Goal: Information Seeking & Learning: Learn about a topic

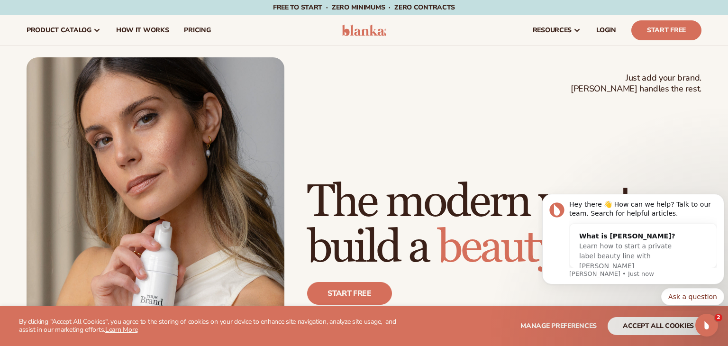
click at [354, 31] on img at bounding box center [364, 30] width 45 height 11
click at [360, 112] on div "Just add your brand. Blanka handles the rest. beauty,[MEDICAL_DATA],wellness,ma…" at bounding box center [364, 219] width 675 height 325
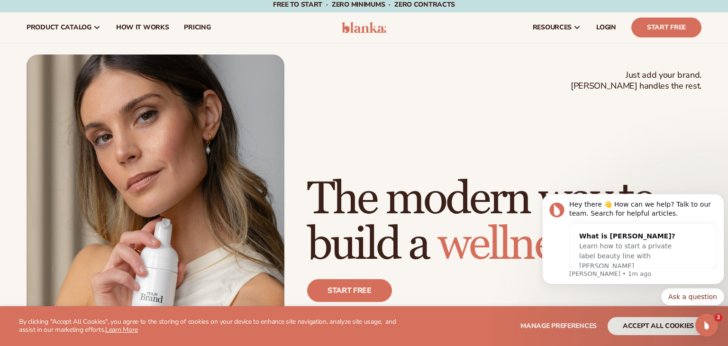
click at [394, 123] on div "Just add your brand. Blanka handles the rest. beauty,[MEDICAL_DATA],wellness,ma…" at bounding box center [364, 217] width 675 height 325
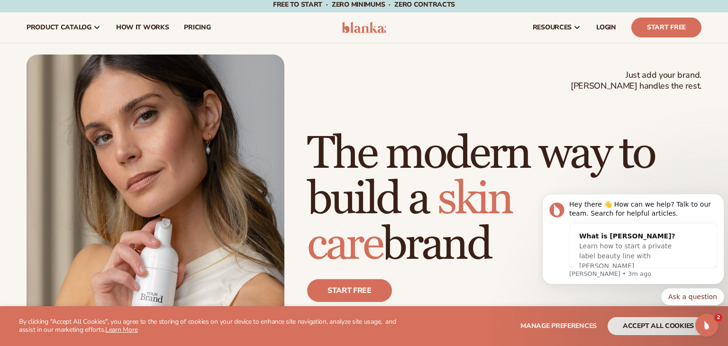
click at [354, 31] on img at bounding box center [364, 27] width 45 height 11
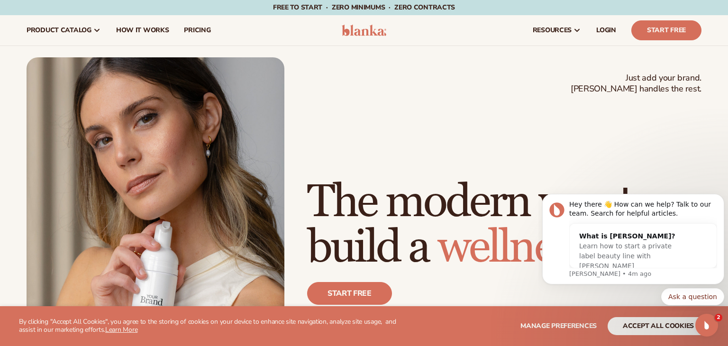
click at [437, 237] on span "wellness" at bounding box center [512, 247] width 151 height 55
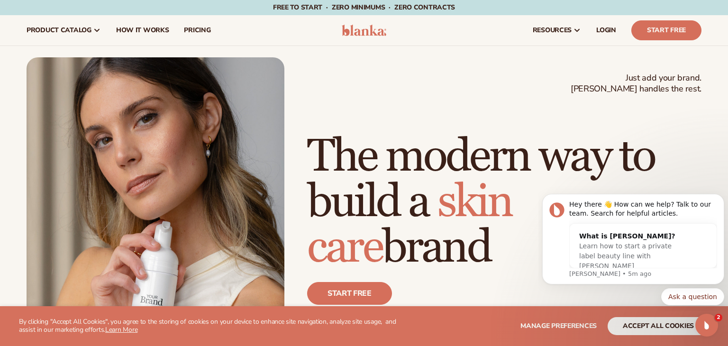
click at [205, 193] on img at bounding box center [156, 219] width 258 height 325
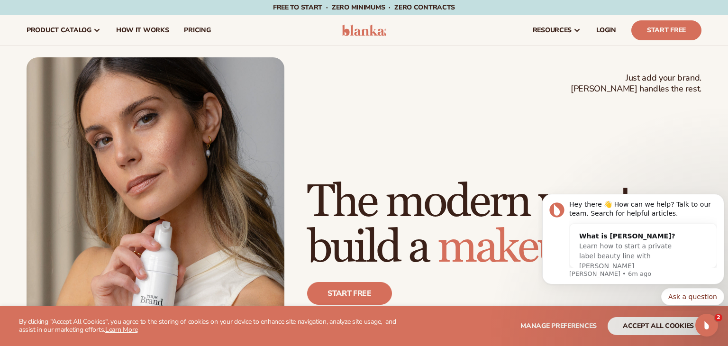
click at [355, 11] on span "Free to start · ZERO minimums · ZERO contracts ·" at bounding box center [364, 7] width 182 height 9
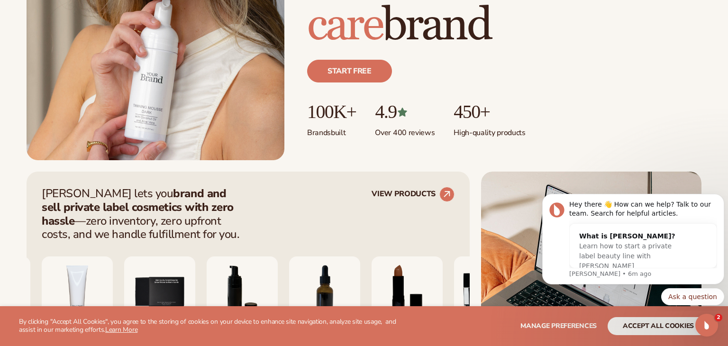
scroll to position [230, 0]
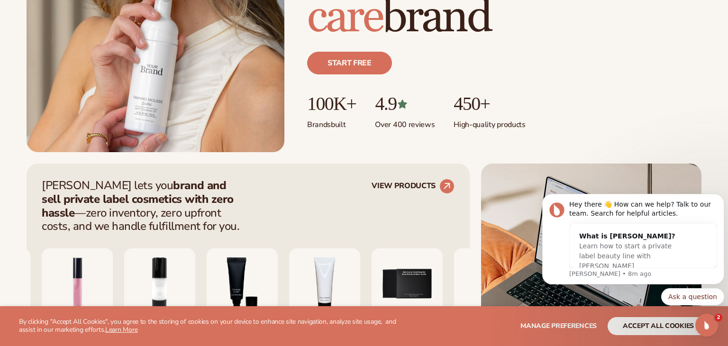
click at [211, 164] on div "Blanka lets you brand and sell private label cosmetics with zero hassle —zero i…" at bounding box center [248, 272] width 443 height 217
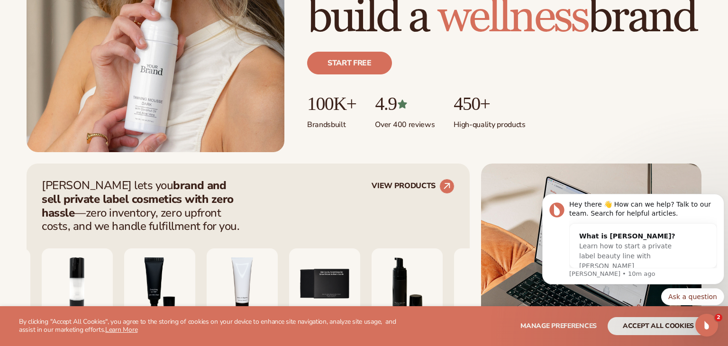
click at [235, 186] on p "Blanka lets you brand and sell private label cosmetics with zero hassle —zero i…" at bounding box center [144, 206] width 204 height 55
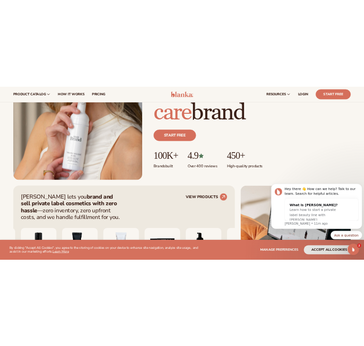
scroll to position [162, 0]
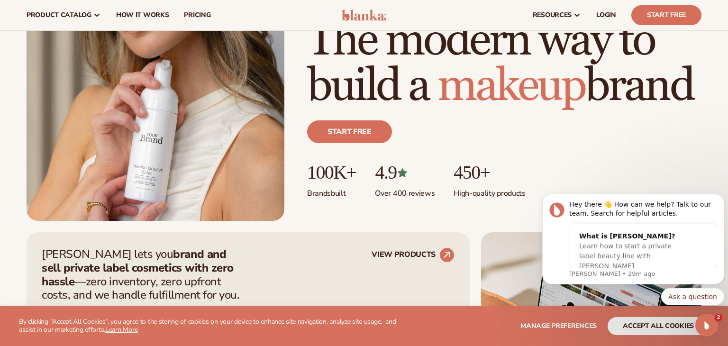
click at [678, 46] on h1 "The modern way to build a makeup brand" at bounding box center [504, 63] width 394 height 91
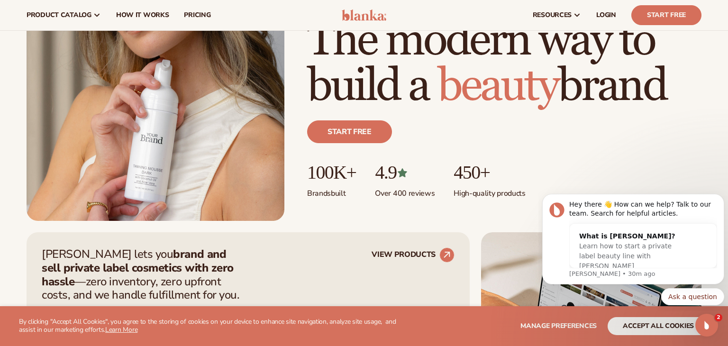
click at [678, 46] on h1 "The modern way to build a beauty brand" at bounding box center [504, 63] width 394 height 91
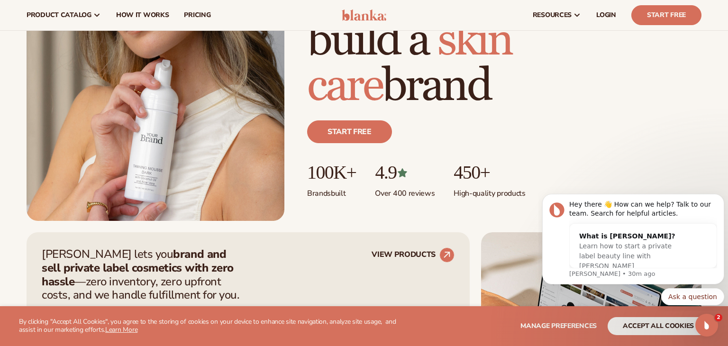
click at [678, 46] on h1 "The modern way to build a skin care brand" at bounding box center [504, 41] width 394 height 137
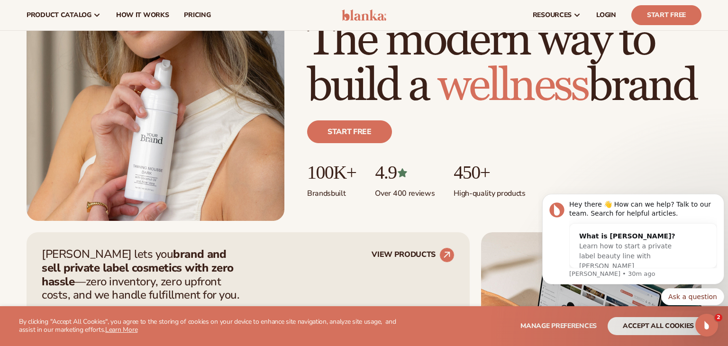
click at [678, 46] on h1 "The modern way to build a wellness brand" at bounding box center [504, 63] width 394 height 91
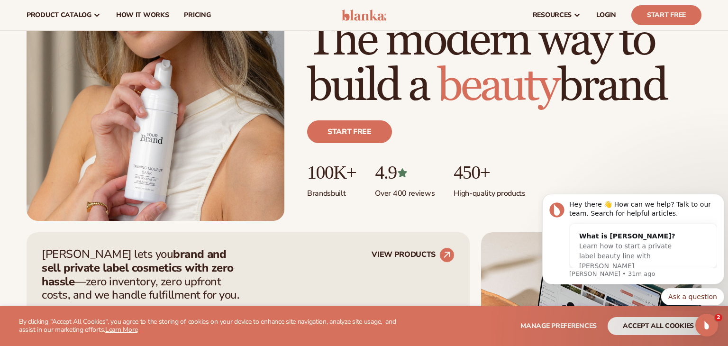
click at [637, 4] on div "resources connect your store" at bounding box center [552, 15] width 313 height 30
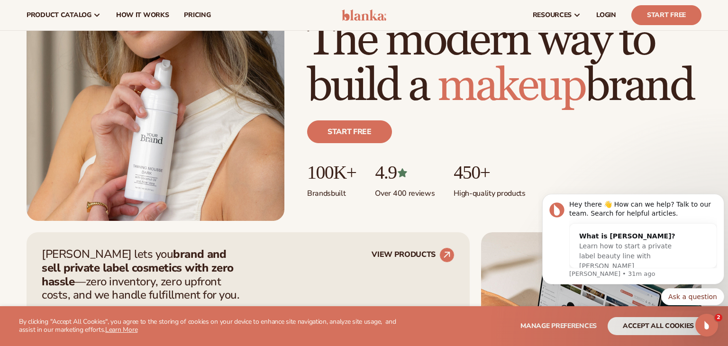
click at [637, 4] on div "resources connect your store" at bounding box center [552, 15] width 313 height 30
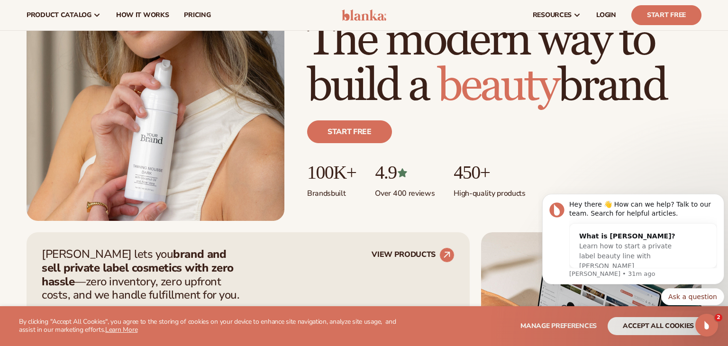
click at [637, 4] on div "resources connect your store" at bounding box center [552, 15] width 313 height 30
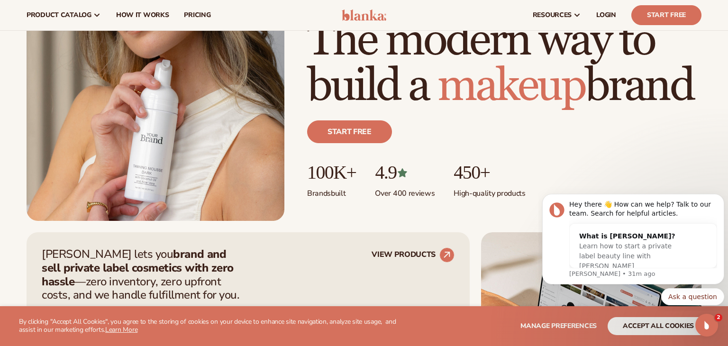
click at [637, 4] on div "resources connect your store" at bounding box center [552, 15] width 313 height 30
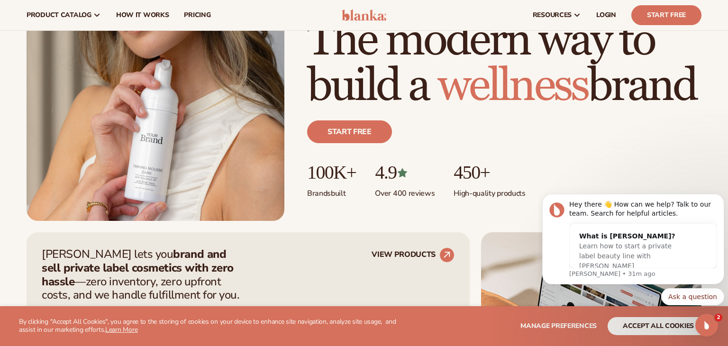
click at [201, 235] on div "Blanka lets you brand and sell private label cosmetics with zero hassle —zero i…" at bounding box center [248, 340] width 443 height 217
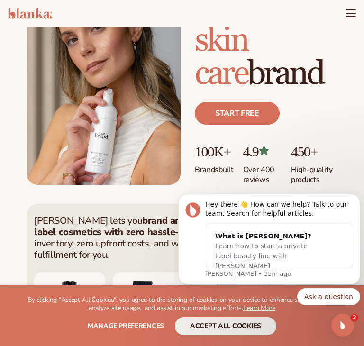
click at [212, 173] on p "Brands built" at bounding box center [214, 167] width 39 height 16
